Goal: Answer question/provide support

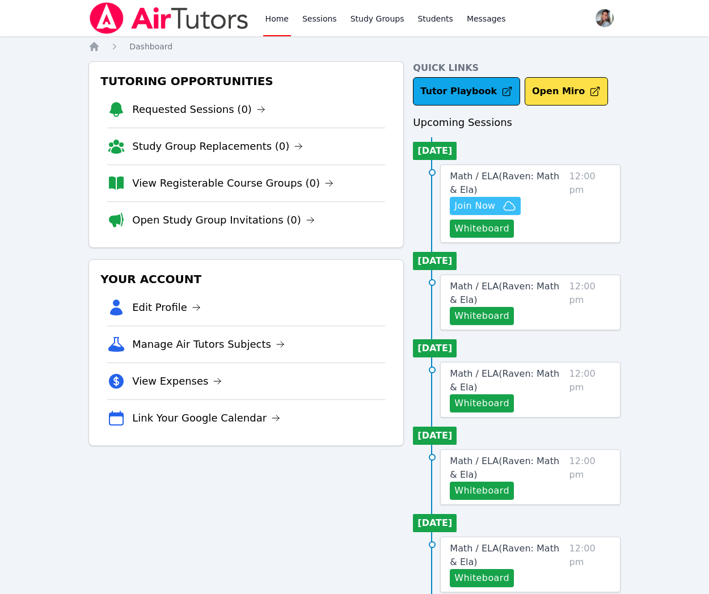
click at [483, 209] on span "Join Now" at bounding box center [474, 206] width 41 height 14
click at [356, 16] on link "Study Groups" at bounding box center [377, 18] width 58 height 36
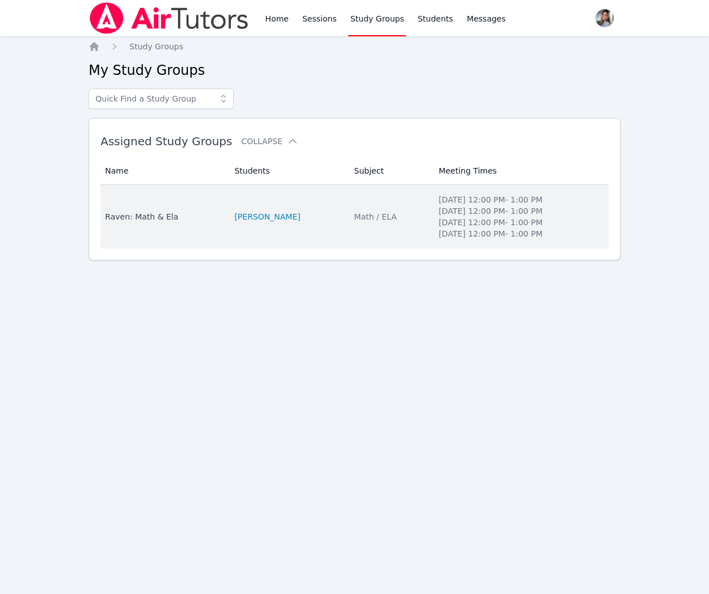
click at [354, 221] on div "Math / ELA" at bounding box center [389, 216] width 71 height 11
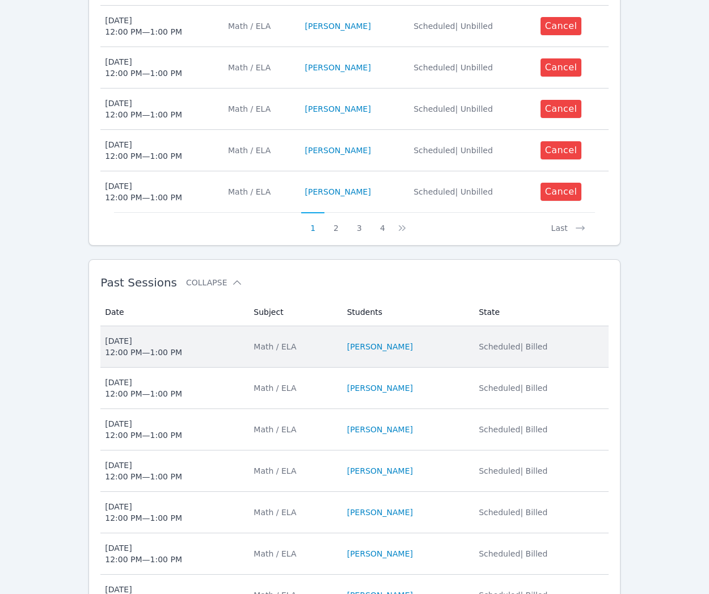
scroll to position [597, 0]
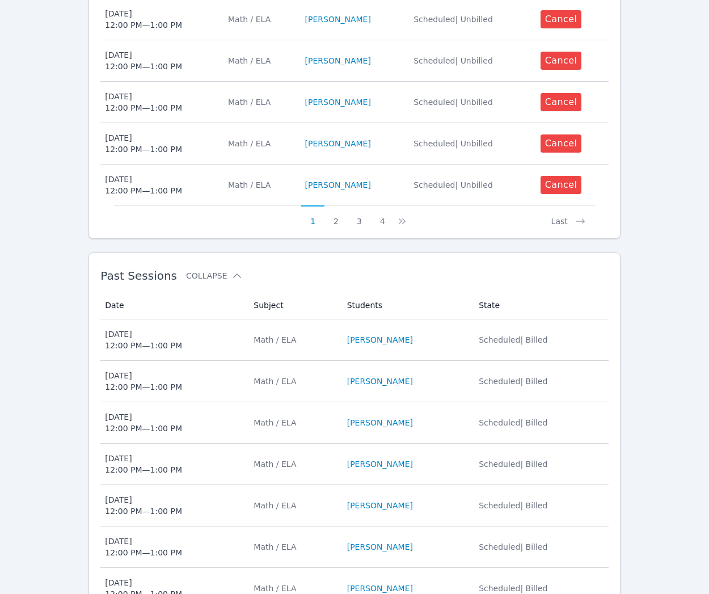
click at [328, 341] on div "Math / ELA" at bounding box center [292, 339] width 79 height 11
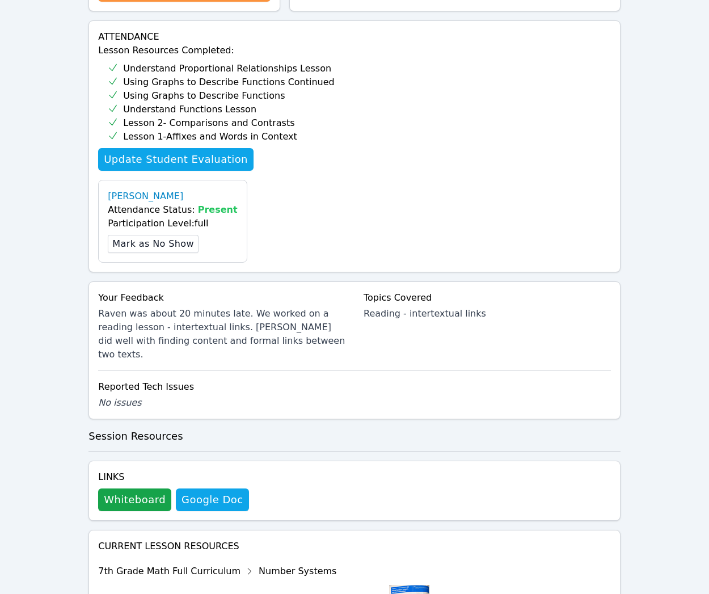
scroll to position [356, 0]
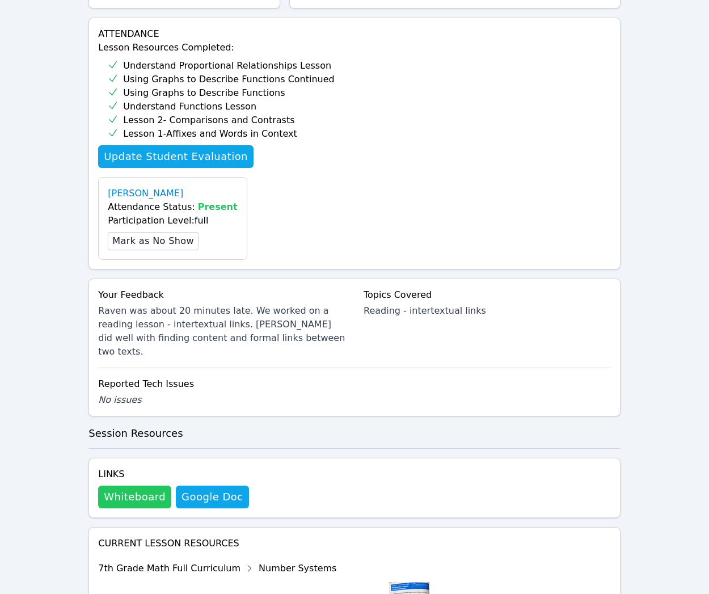
click at [150, 485] on button "Whiteboard" at bounding box center [134, 496] width 73 height 23
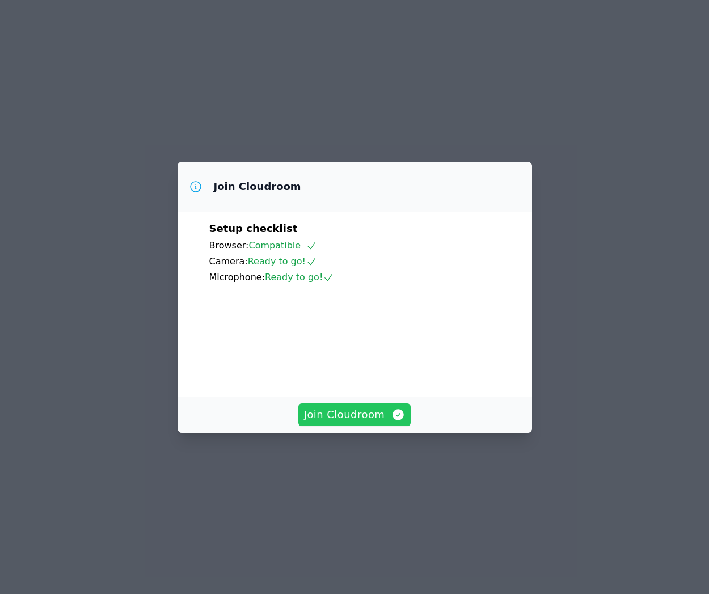
click at [363, 422] on span "Join Cloudroom" at bounding box center [354, 415] width 101 height 16
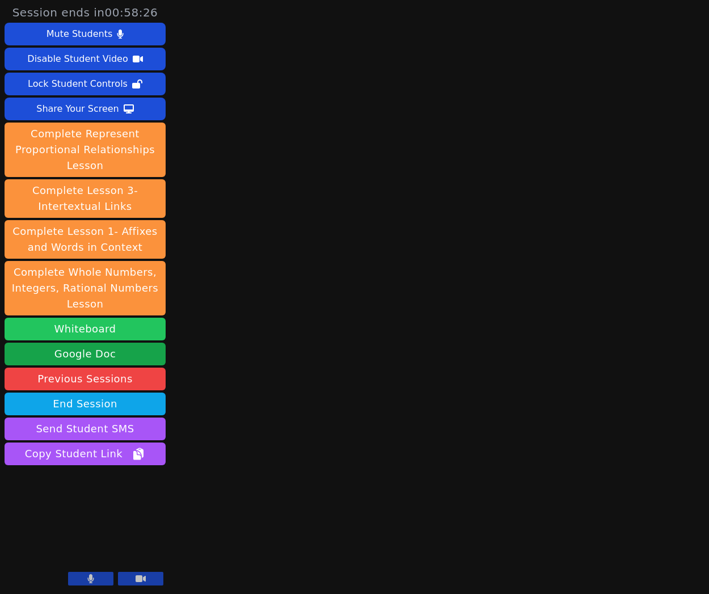
click at [82, 328] on button "Whiteboard" at bounding box center [85, 329] width 161 height 23
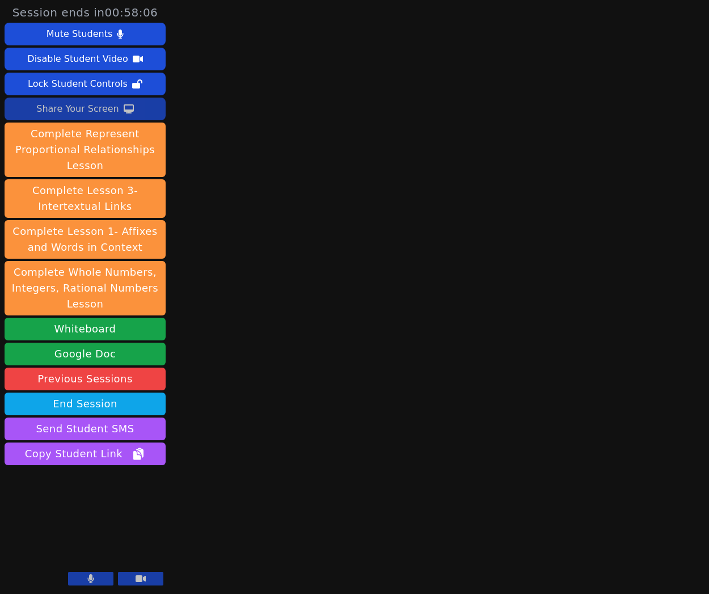
click at [90, 111] on div "Share Your Screen" at bounding box center [77, 109] width 83 height 18
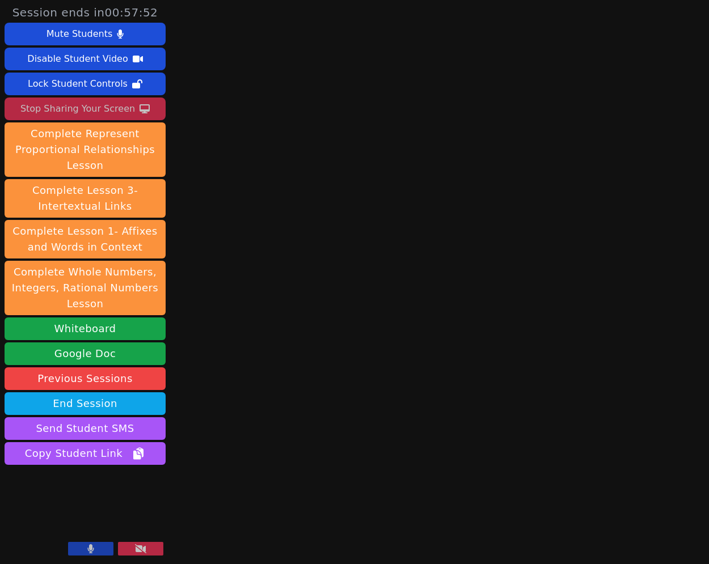
click at [130, 105] on button "Stop Sharing Your Screen" at bounding box center [85, 109] width 161 height 23
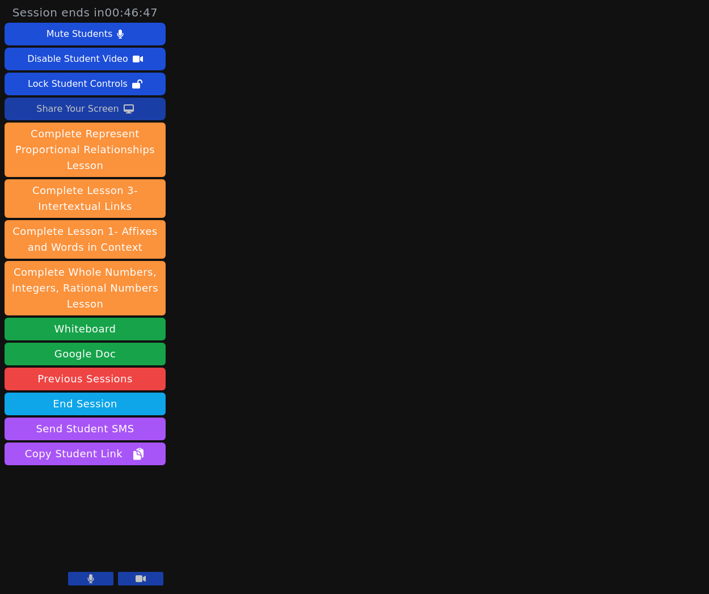
click at [144, 108] on button "Share Your Screen" at bounding box center [85, 109] width 161 height 23
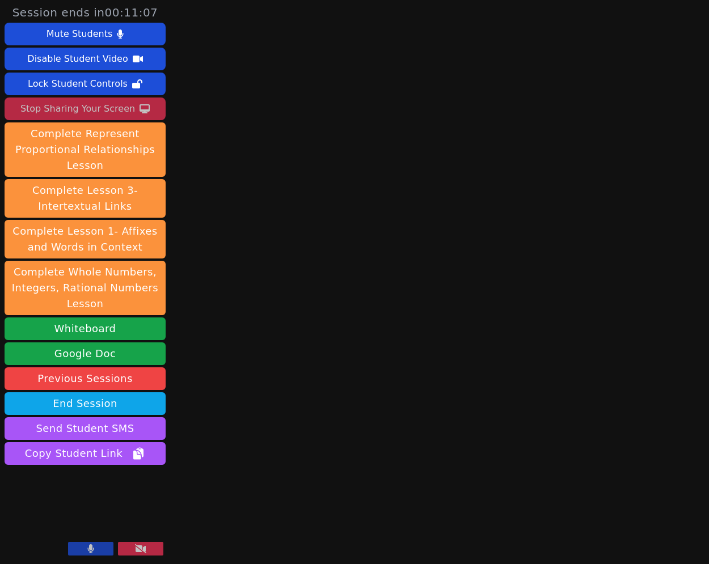
click at [129, 112] on div "Stop Sharing Your Screen" at bounding box center [77, 109] width 115 height 18
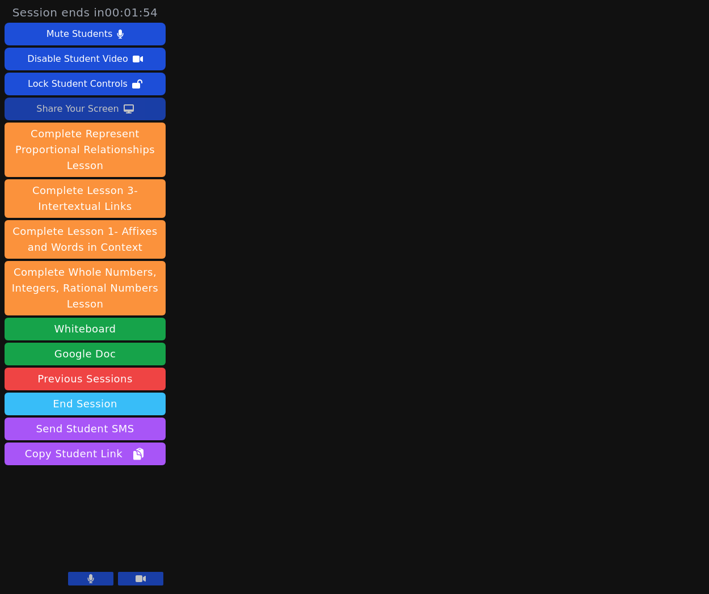
click at [110, 408] on button "End Session" at bounding box center [85, 403] width 161 height 23
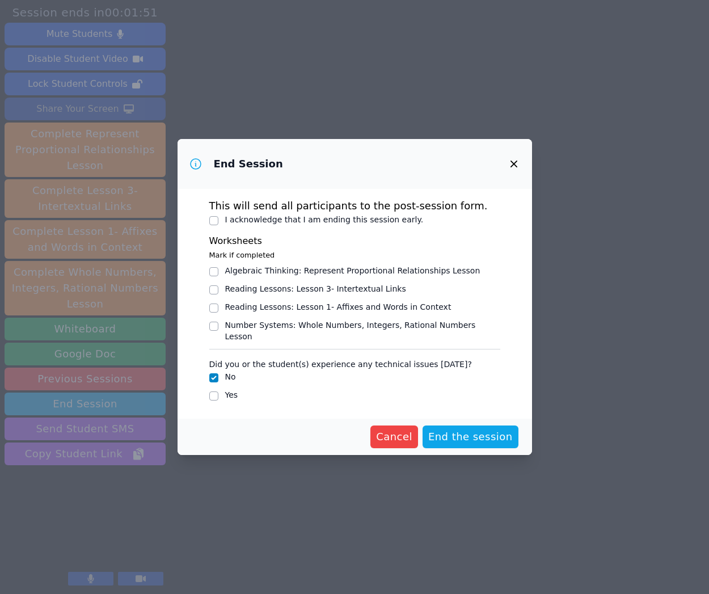
click at [509, 163] on icon "button" at bounding box center [514, 164] width 14 height 14
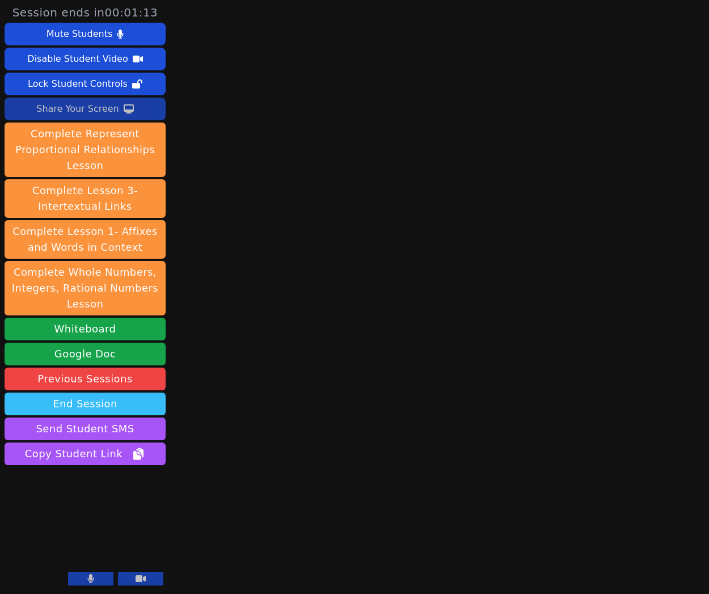
click at [116, 405] on button "End Session" at bounding box center [85, 403] width 161 height 23
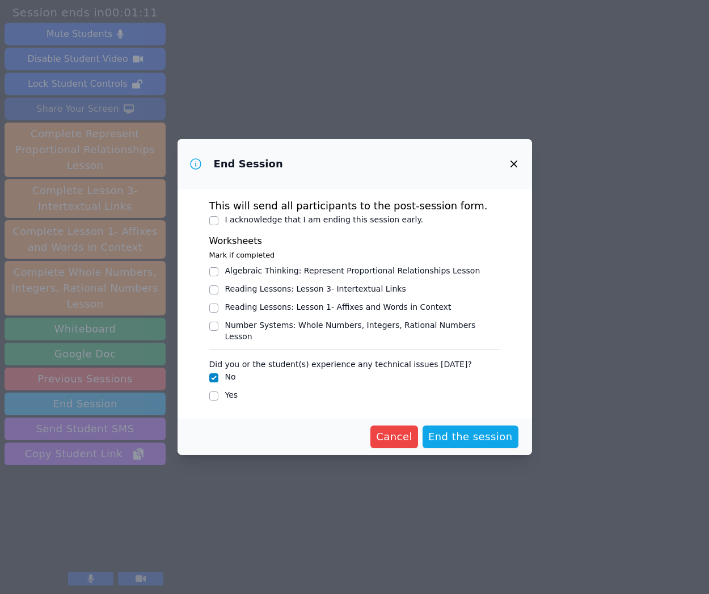
click at [523, 168] on button "button" at bounding box center [513, 163] width 27 height 27
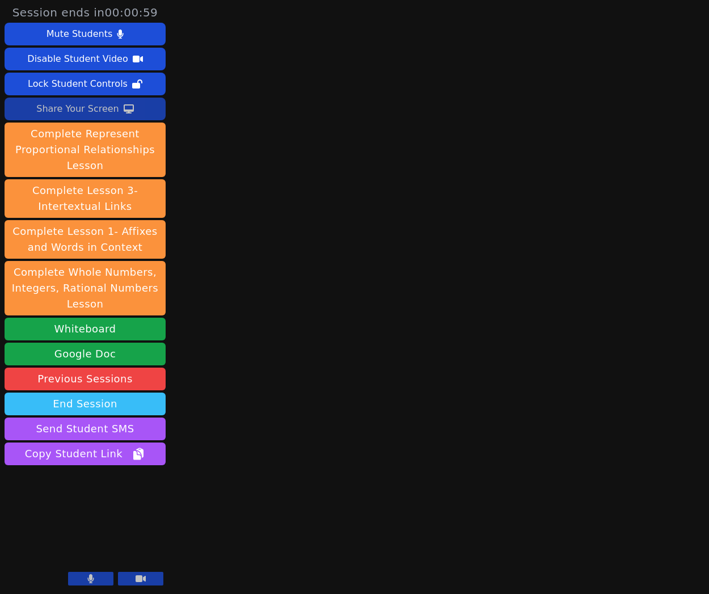
click at [143, 405] on button "End Session" at bounding box center [85, 403] width 161 height 23
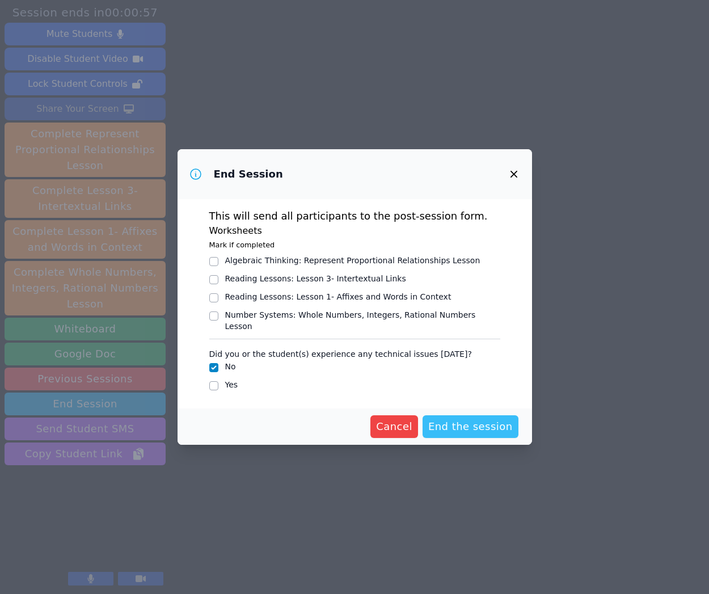
click at [495, 428] on span "End the session" at bounding box center [470, 426] width 84 height 16
